Goal: Check status: Check status

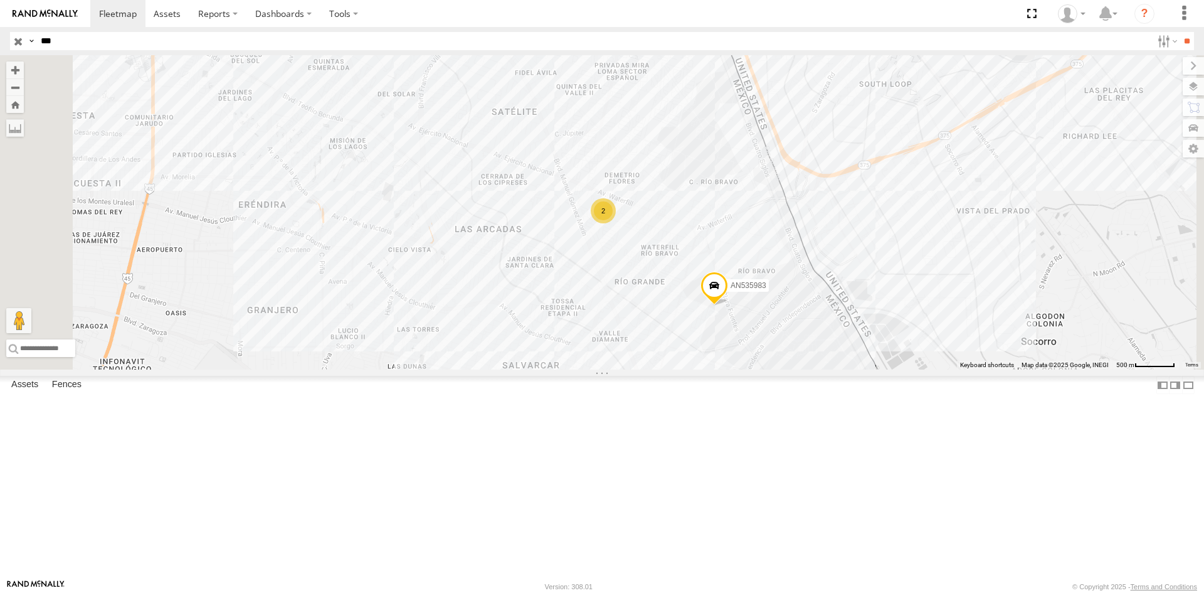
type input "***"
click at [1179, 32] on input "**" at bounding box center [1186, 41] width 14 height 18
click at [0, 0] on div "L592" at bounding box center [0, 0] width 0 height 0
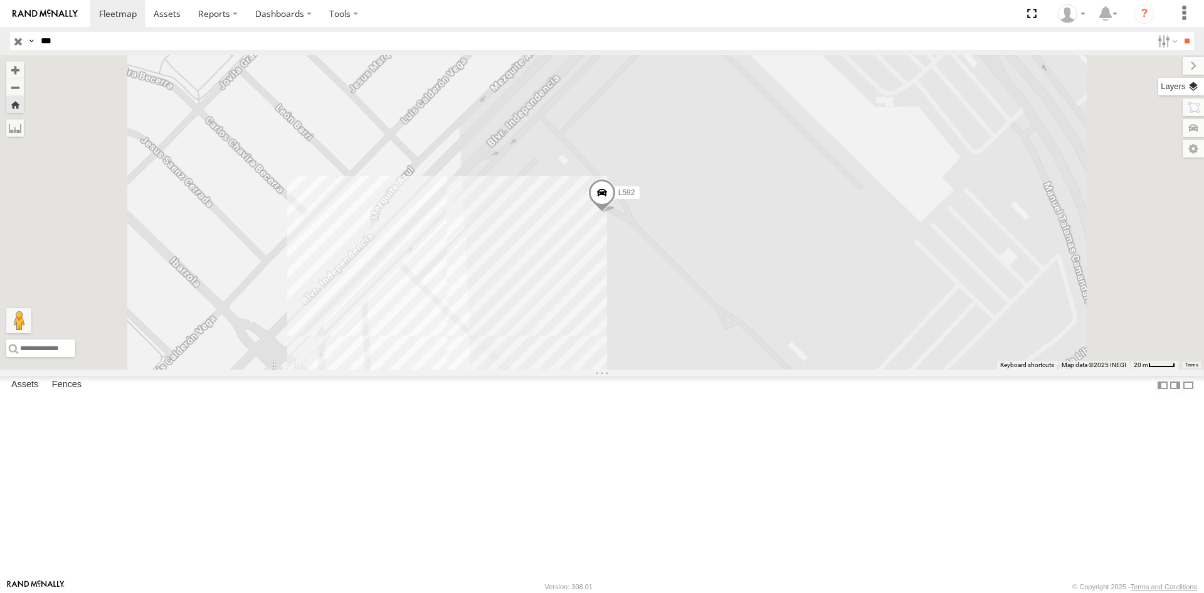
click at [1198, 90] on label at bounding box center [1181, 87] width 46 height 18
click at [0, 0] on span "Overlays" at bounding box center [0, 0] width 0 height 0
click at [0, 0] on span "Basemaps" at bounding box center [0, 0] width 0 height 0
click at [0, 0] on div "Night" at bounding box center [0, 0] width 0 height 0
click at [0, 0] on span "Satellite + Roadmap" at bounding box center [0, 0] width 0 height 0
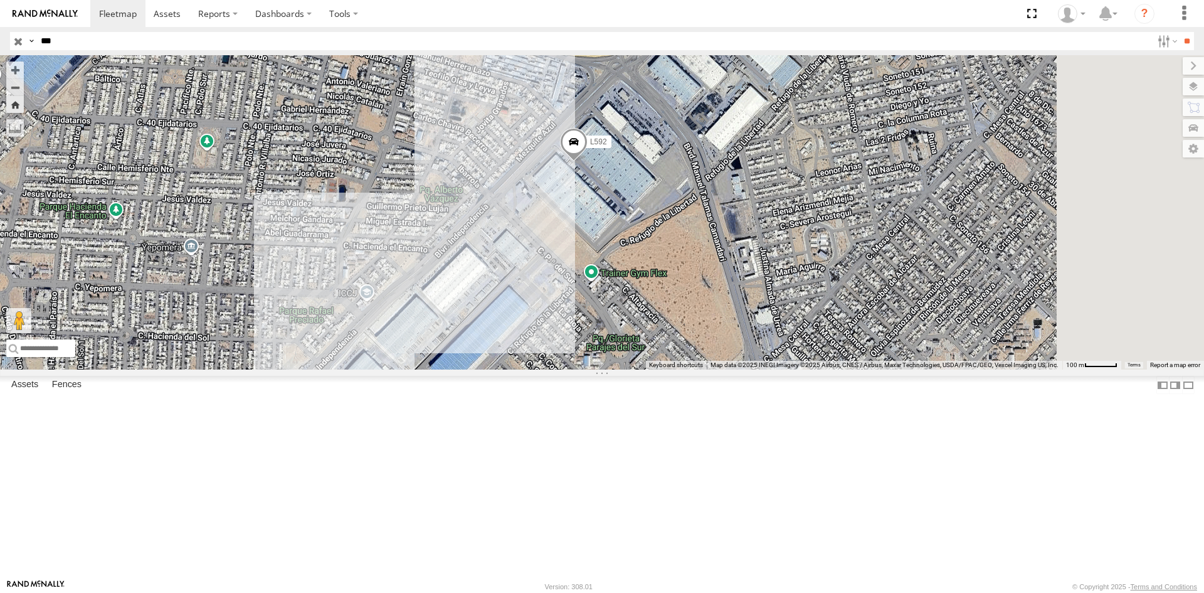
drag, startPoint x: 701, startPoint y: 340, endPoint x: 689, endPoint y: 332, distance: 14.4
click at [689, 332] on div "L592" at bounding box center [602, 212] width 1204 height 314
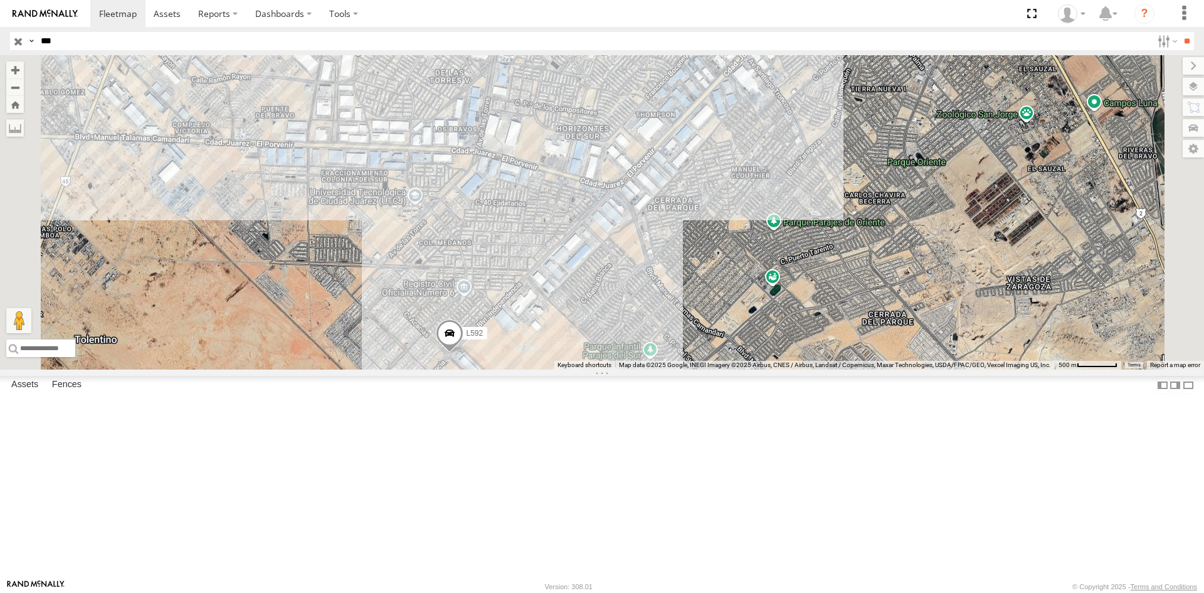
drag, startPoint x: 640, startPoint y: 478, endPoint x: 589, endPoint y: 349, distance: 138.6
click at [589, 349] on div "AN532119 L592" at bounding box center [602, 212] width 1204 height 314
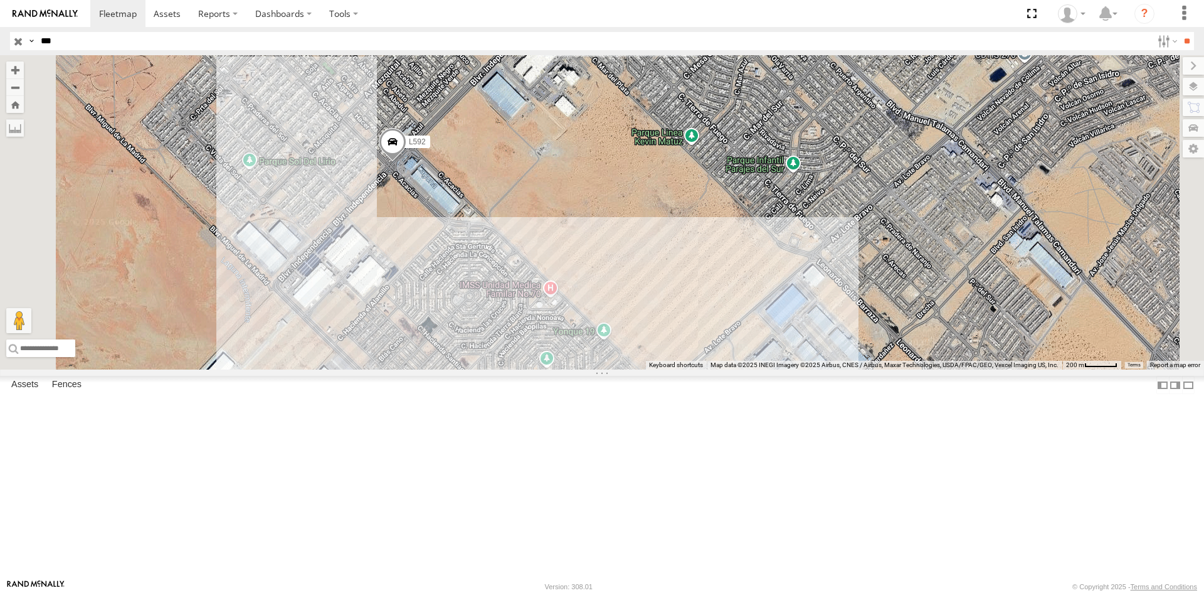
drag, startPoint x: 532, startPoint y: 312, endPoint x: 554, endPoint y: 302, distance: 23.6
click at [554, 302] on div "AN532119 L592" at bounding box center [602, 212] width 1204 height 314
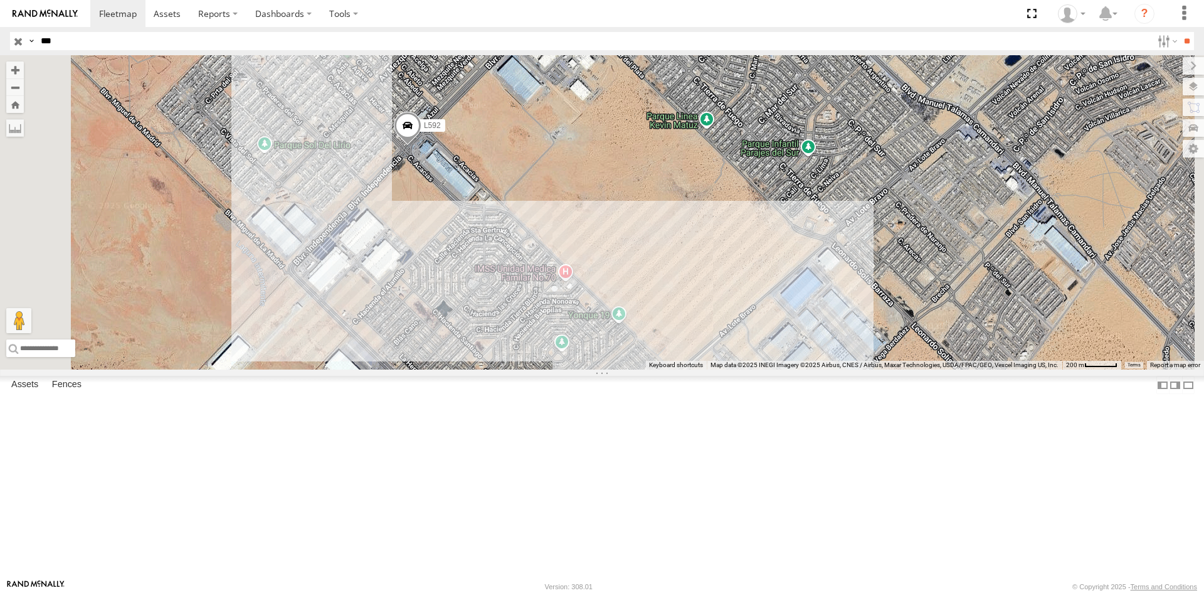
drag, startPoint x: 76, startPoint y: 88, endPoint x: 88, endPoint y: 90, distance: 12.1
click at [0, 0] on div "FLEXTRANSFER" at bounding box center [0, 0] width 0 height 0
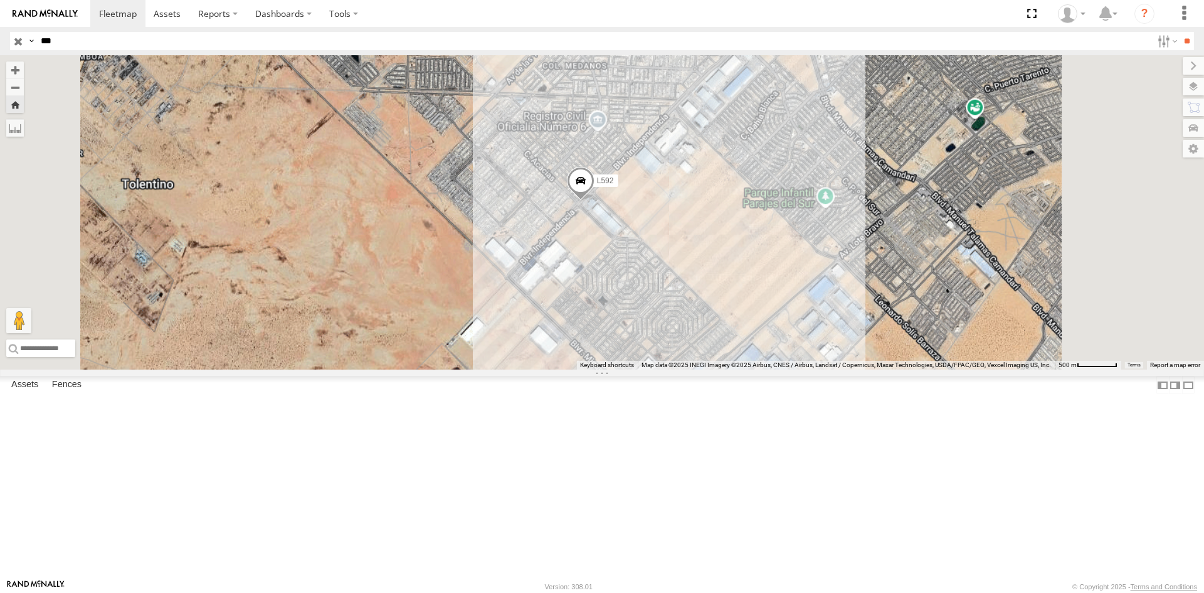
drag, startPoint x: 577, startPoint y: 332, endPoint x: 458, endPoint y: 278, distance: 130.5
click at [458, 278] on div "L592" at bounding box center [602, 212] width 1204 height 314
